Goal: Information Seeking & Learning: Compare options

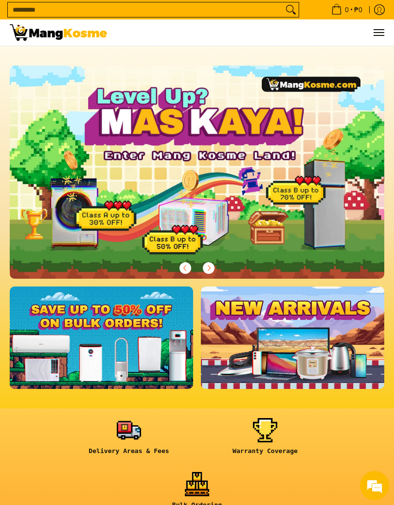
scroll to position [343, 0]
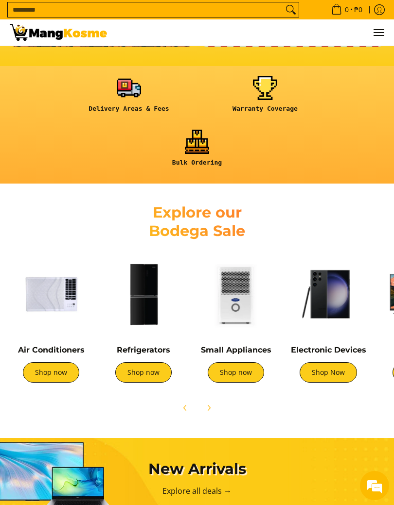
click at [148, 376] on link "Shop now" at bounding box center [143, 373] width 56 height 20
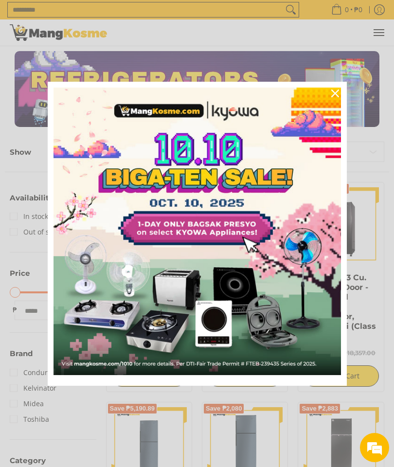
click at [337, 92] on icon "close icon" at bounding box center [335, 93] width 8 height 8
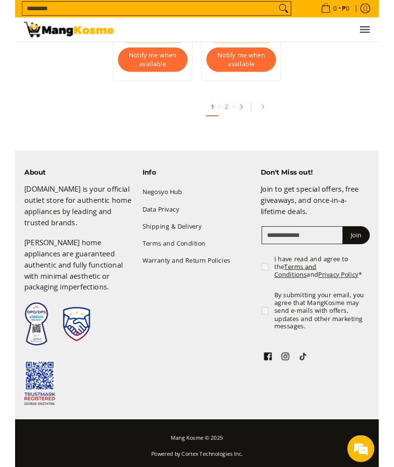
scroll to position [2083, 0]
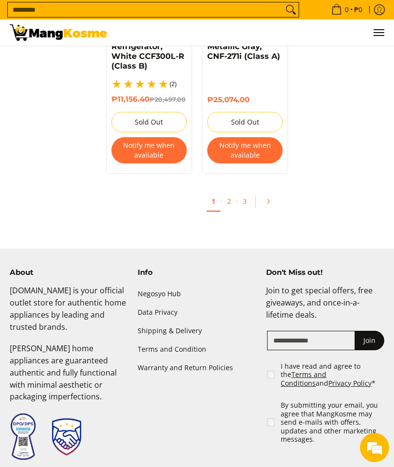
click at [270, 203] on icon "Pagination" at bounding box center [267, 201] width 7 height 7
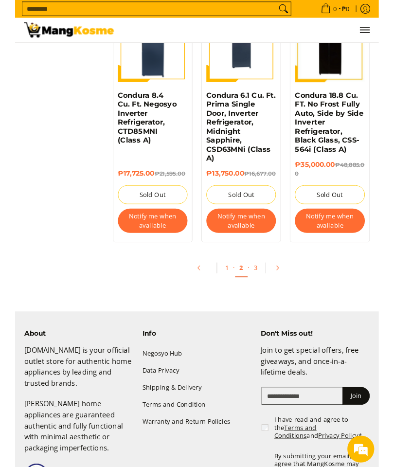
scroll to position [2035, 0]
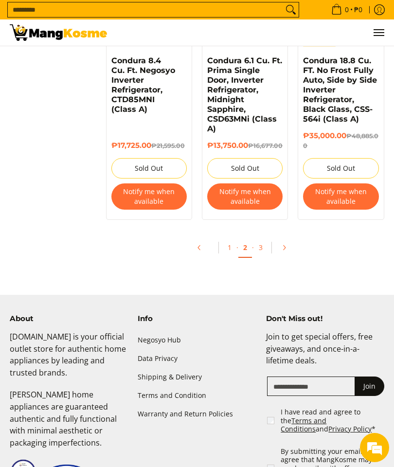
click at [280, 250] on icon "Pagination" at bounding box center [283, 247] width 7 height 7
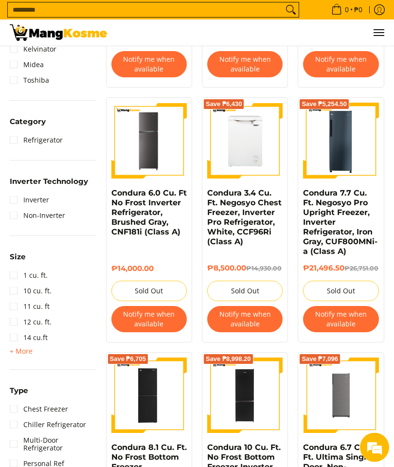
scroll to position [338, 0]
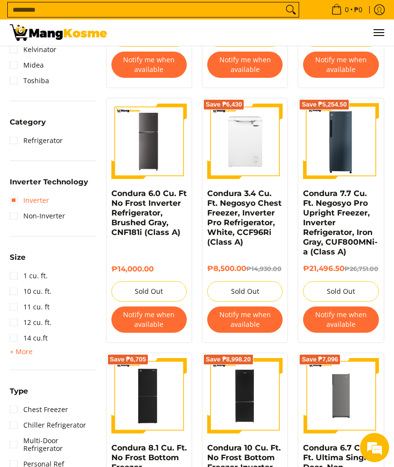
click at [46, 199] on link "Inverter" at bounding box center [29, 200] width 39 height 16
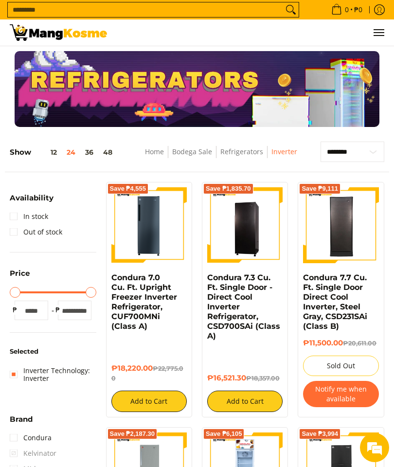
click at [198, 145] on div "Home Bodega Sale Refrigerators Inverter" at bounding box center [221, 156] width 188 height 30
click at [199, 156] on link "Bodega Sale" at bounding box center [192, 151] width 40 height 9
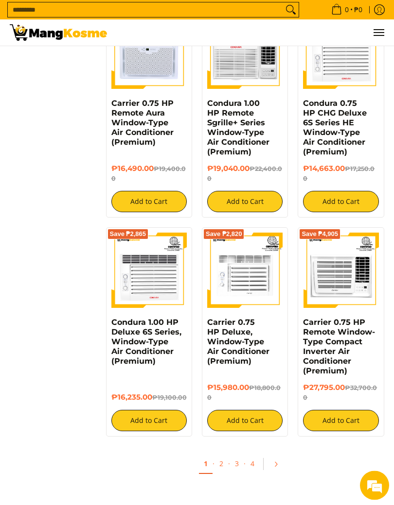
scroll to position [1610, 0]
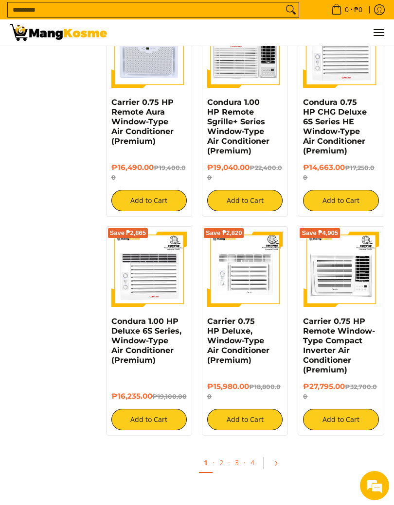
click at [278, 455] on link "Pagination" at bounding box center [278, 463] width 23 height 17
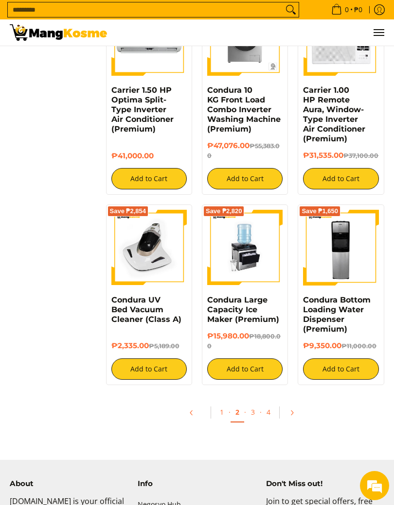
scroll to position [1614, 0]
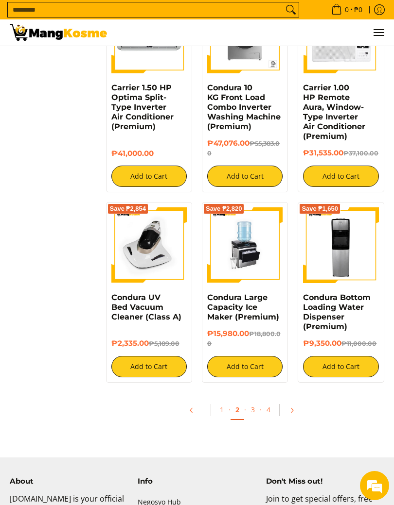
click at [250, 412] on link "3" at bounding box center [253, 409] width 14 height 19
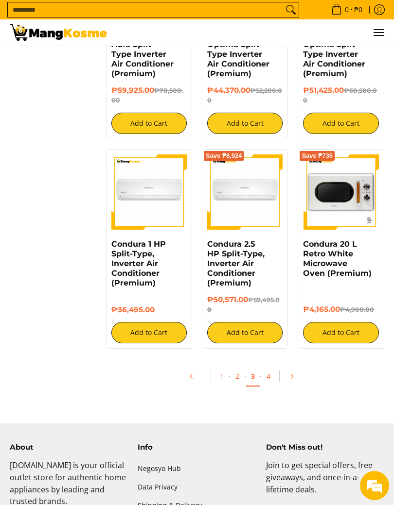
click at [295, 369] on link "Pagination" at bounding box center [294, 376] width 23 height 17
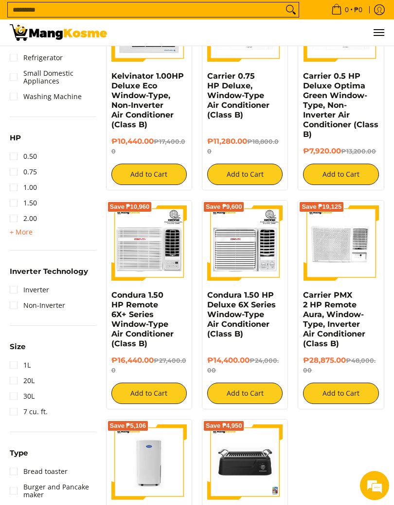
scroll to position [813, 0]
